Goal: Transaction & Acquisition: Purchase product/service

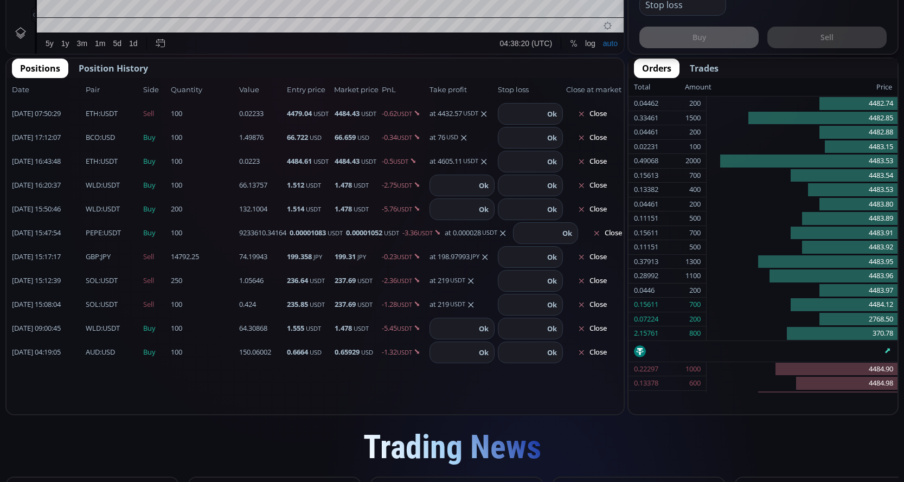
scroll to position [62, 0]
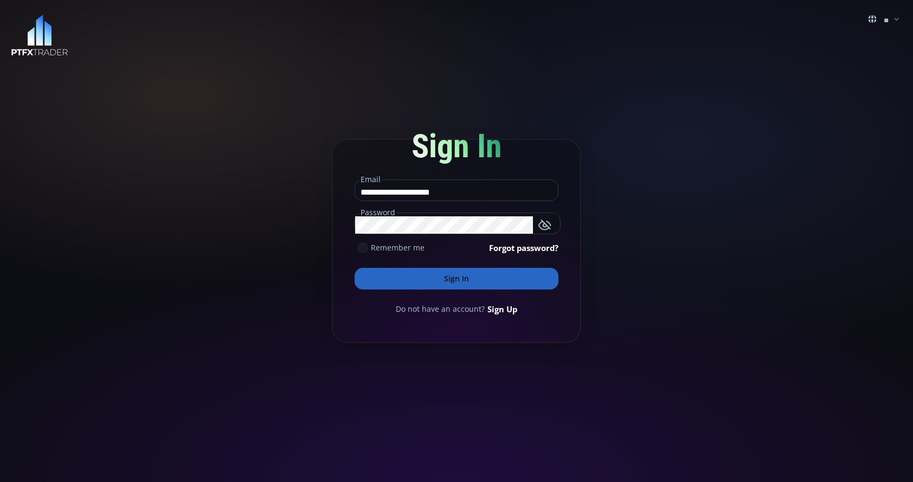
click at [478, 277] on button "Sign In" at bounding box center [456, 279] width 204 height 22
click at [479, 292] on form "**********" at bounding box center [456, 241] width 249 height 204
click at [473, 277] on button "Sign In" at bounding box center [456, 279] width 204 height 22
click at [473, 276] on button "Sign In" at bounding box center [456, 279] width 204 height 22
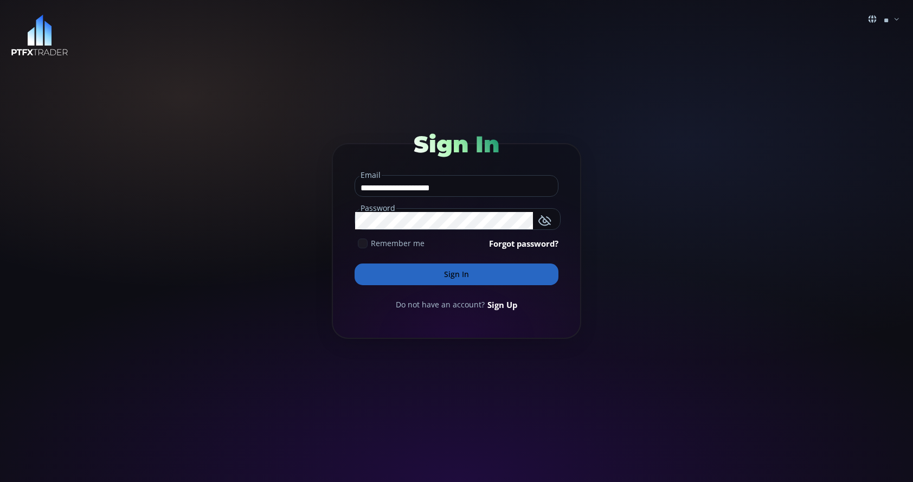
click at [461, 284] on button "Sign In" at bounding box center [456, 274] width 204 height 22
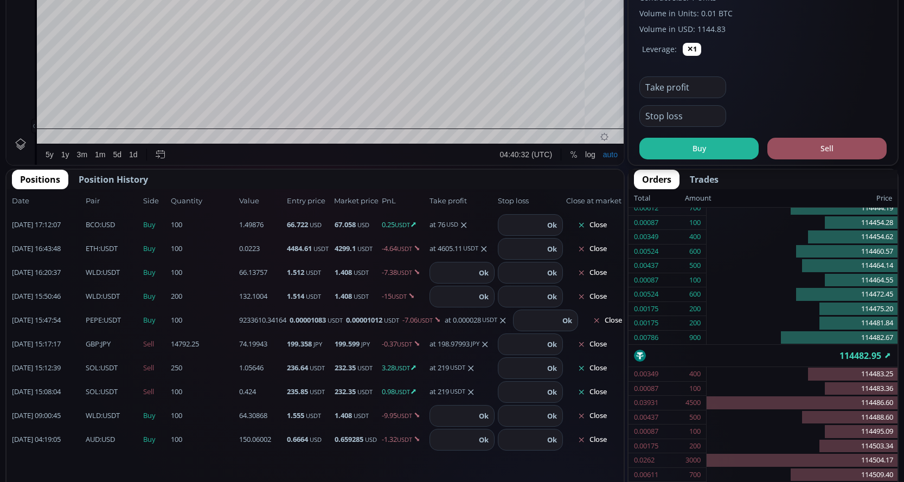
scroll to position [547, 0]
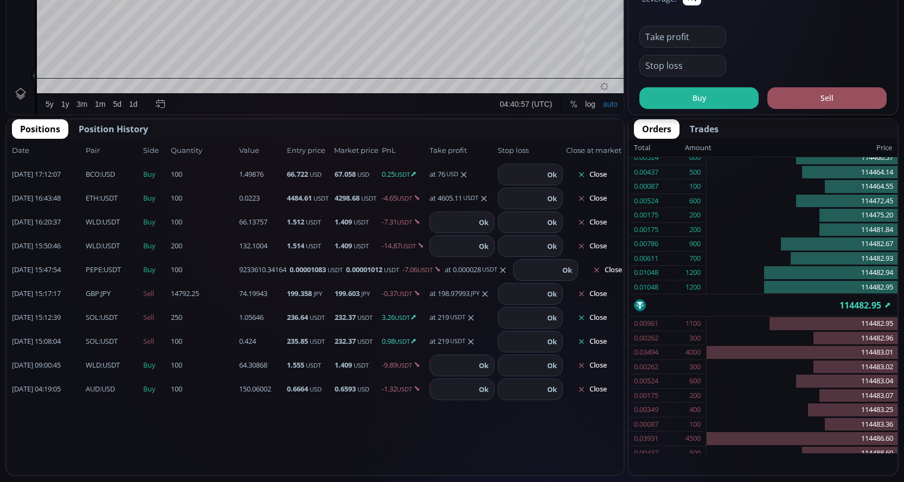
click at [604, 318] on button "Close" at bounding box center [592, 317] width 52 height 17
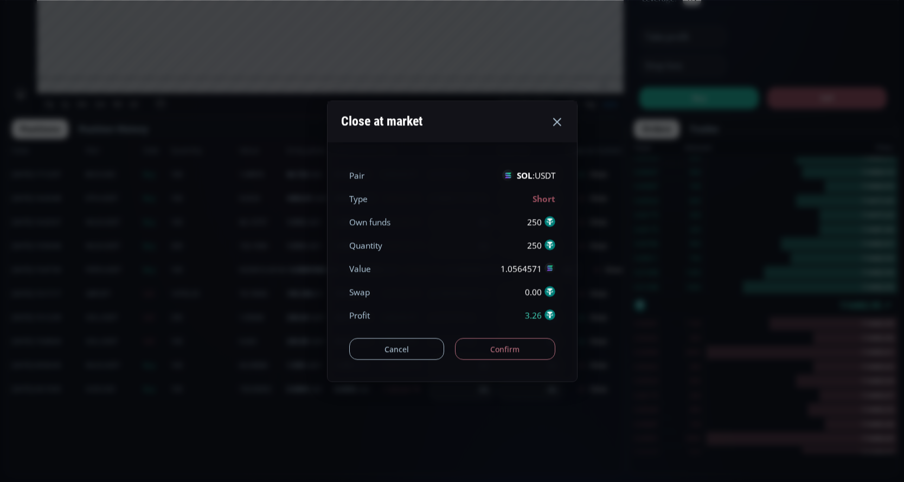
click at [544, 348] on button "Confirm" at bounding box center [505, 349] width 100 height 22
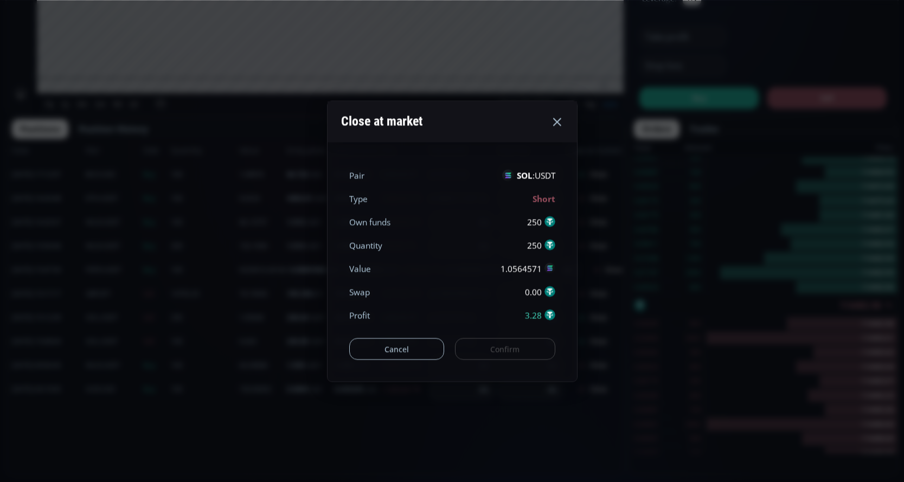
click at [545, 349] on div "Cancel Confirm" at bounding box center [452, 343] width 206 height 33
click at [505, 349] on div "Cancel Confirm" at bounding box center [452, 343] width 206 height 33
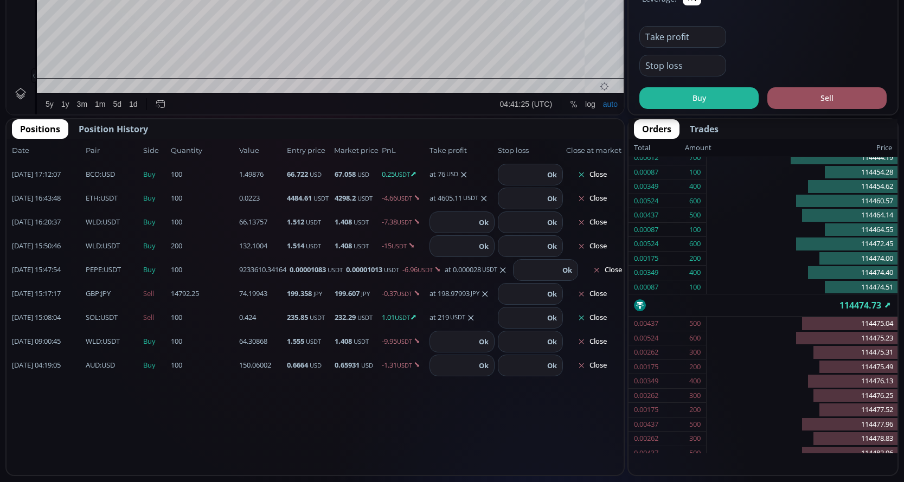
click at [597, 320] on button "Close" at bounding box center [592, 317] width 52 height 17
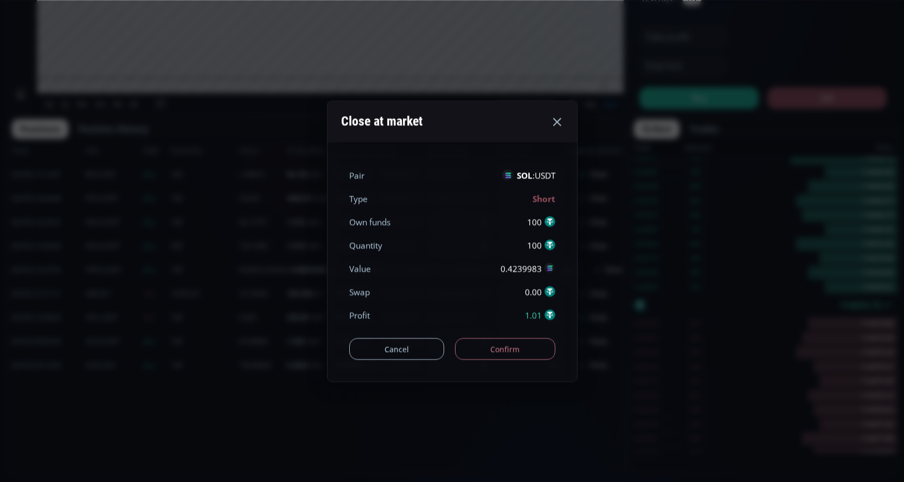
click at [538, 351] on button "Confirm" at bounding box center [505, 349] width 100 height 22
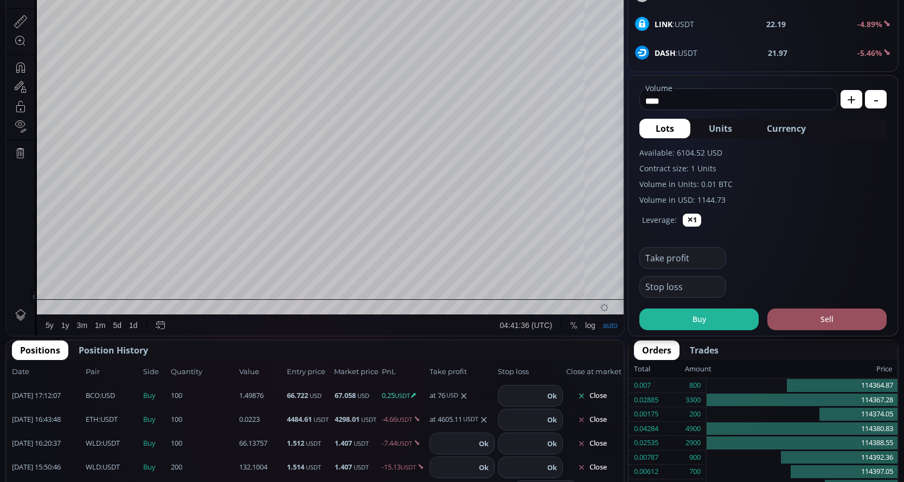
scroll to position [50, 0]
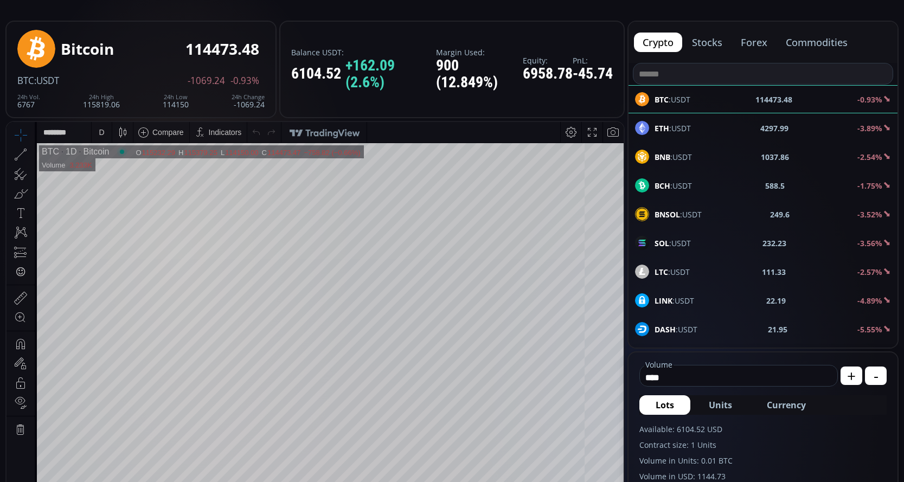
click at [698, 241] on div "SOL :USDT 232.23 -3.56%" at bounding box center [763, 243] width 256 height 14
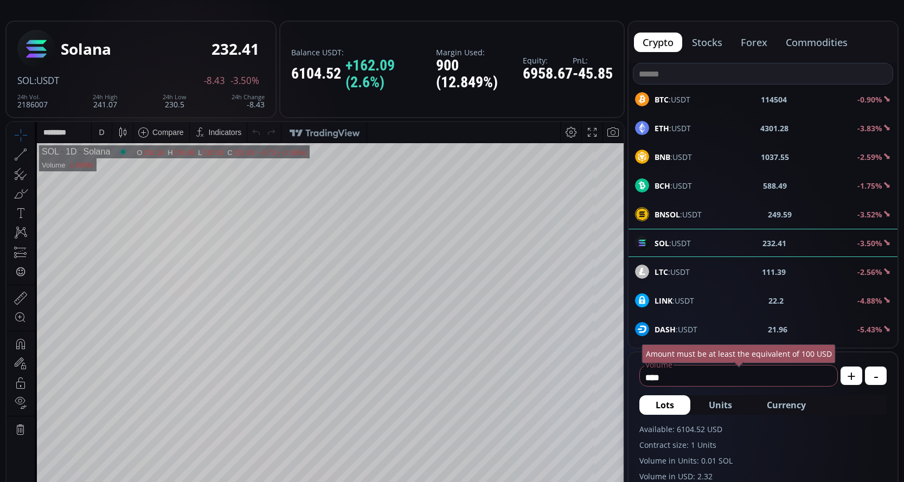
click at [782, 398] on button "Currency" at bounding box center [786, 405] width 72 height 20
click at [705, 372] on input "******" at bounding box center [721, 377] width 162 height 17
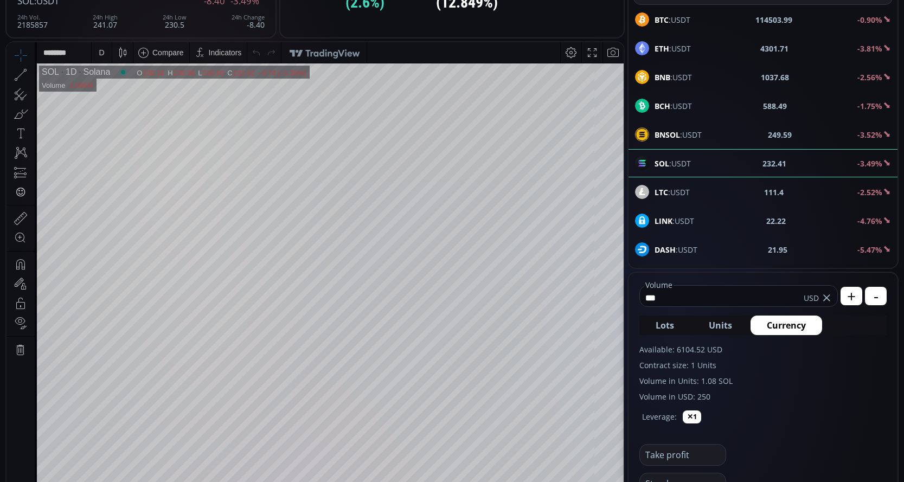
scroll to position [216, 0]
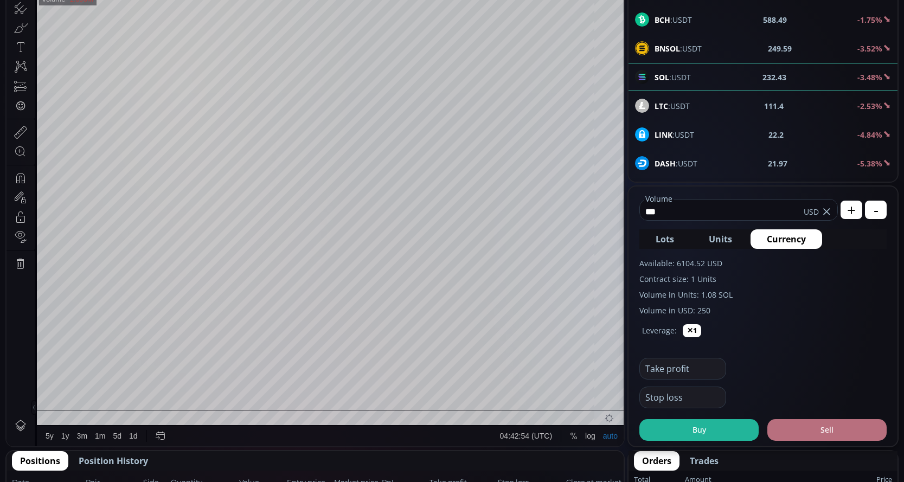
type input "***"
click at [805, 424] on button "Sell" at bounding box center [826, 430] width 119 height 22
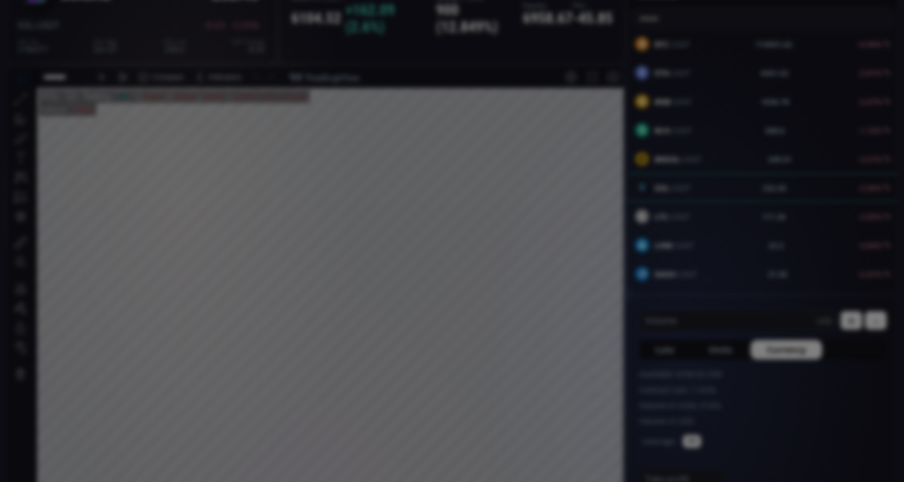
scroll to position [0, 0]
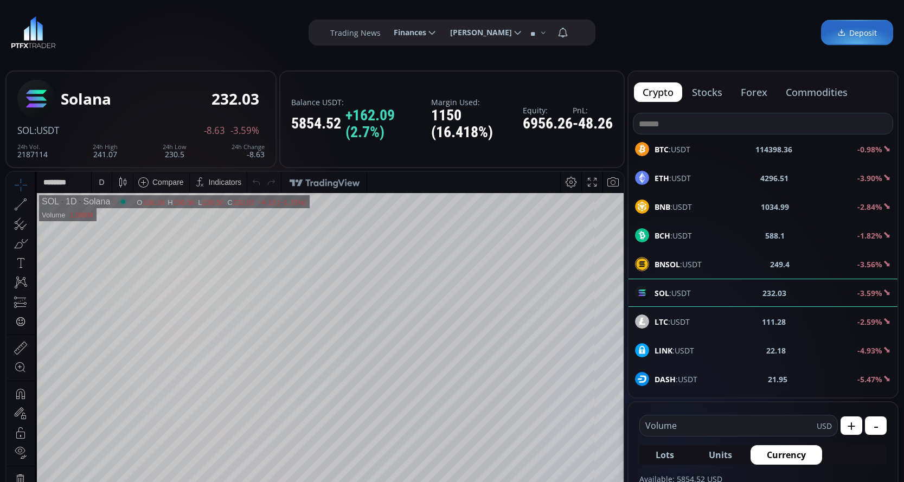
click at [100, 182] on div "D" at bounding box center [101, 182] width 5 height 9
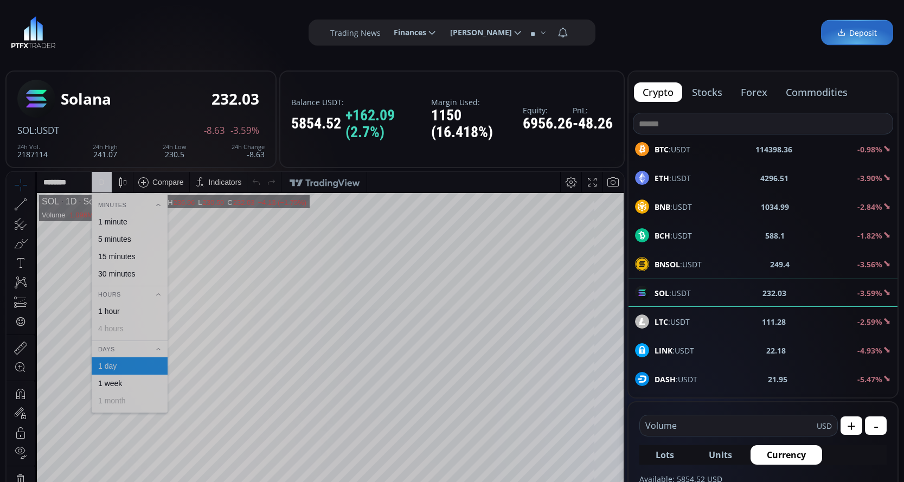
click at [130, 217] on div "1 minute" at bounding box center [129, 221] width 66 height 9
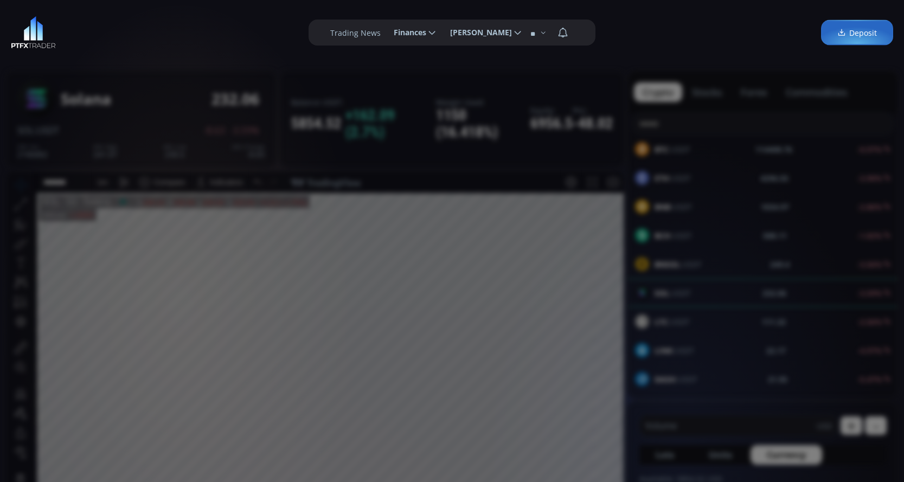
scroll to position [150, 0]
